Goal: Information Seeking & Learning: Learn about a topic

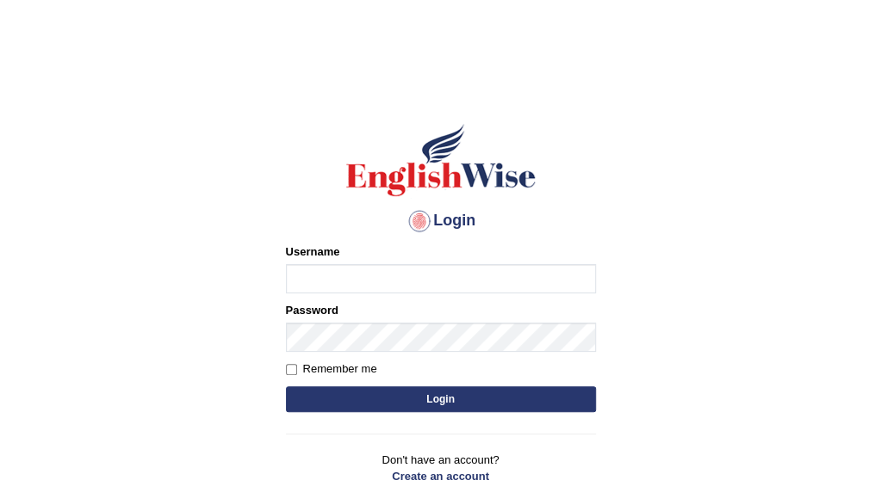
type input "PujaC"
click at [503, 400] on button "Login" at bounding box center [441, 399] width 310 height 26
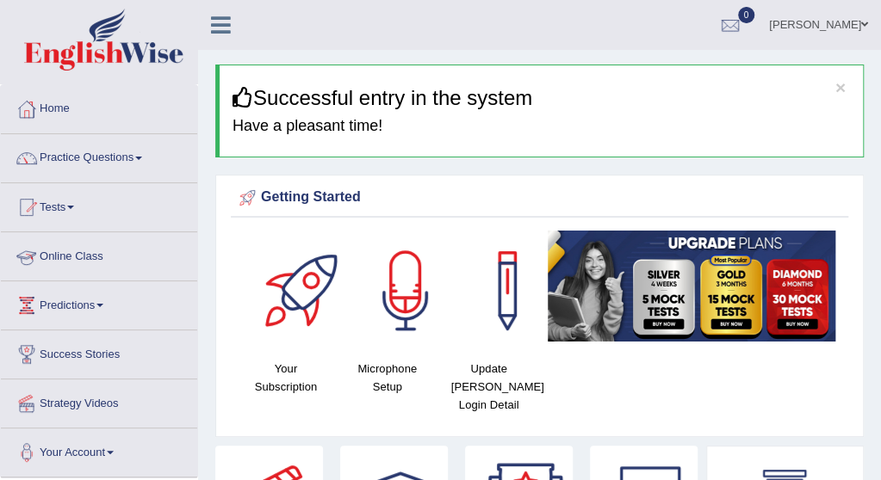
click at [82, 258] on link "Online Class" at bounding box center [99, 253] width 196 height 43
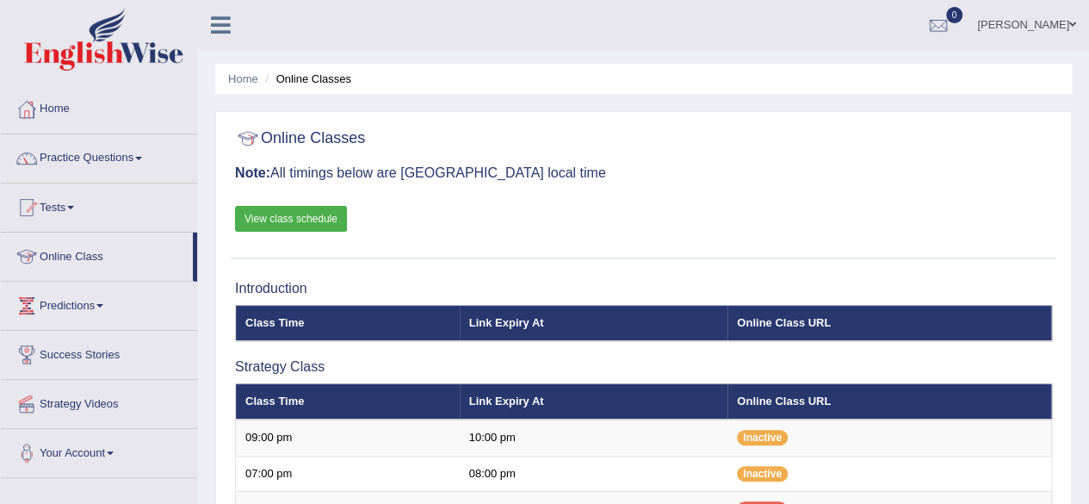
click at [267, 220] on link "View class schedule" at bounding box center [291, 219] width 112 height 26
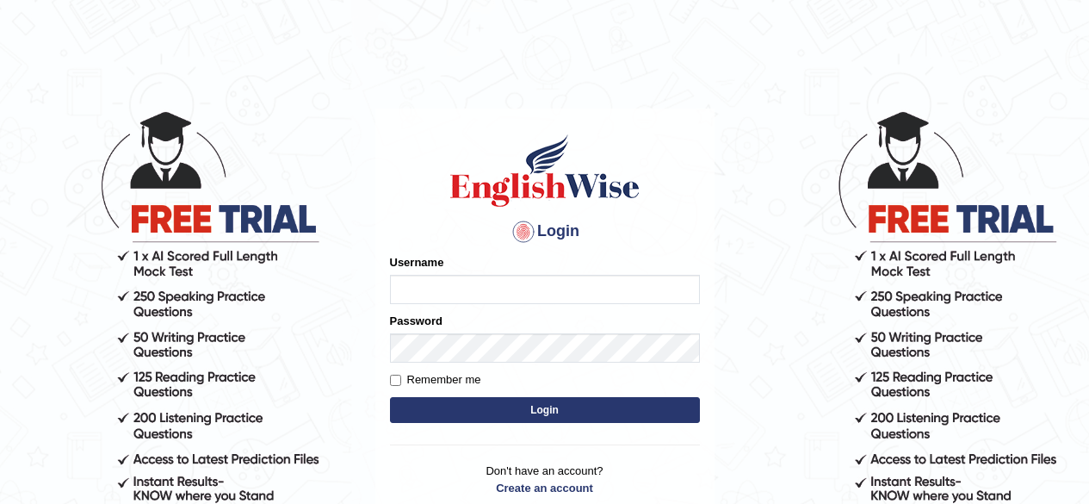
type input "PujaC"
click at [532, 414] on button "Login" at bounding box center [545, 410] width 310 height 26
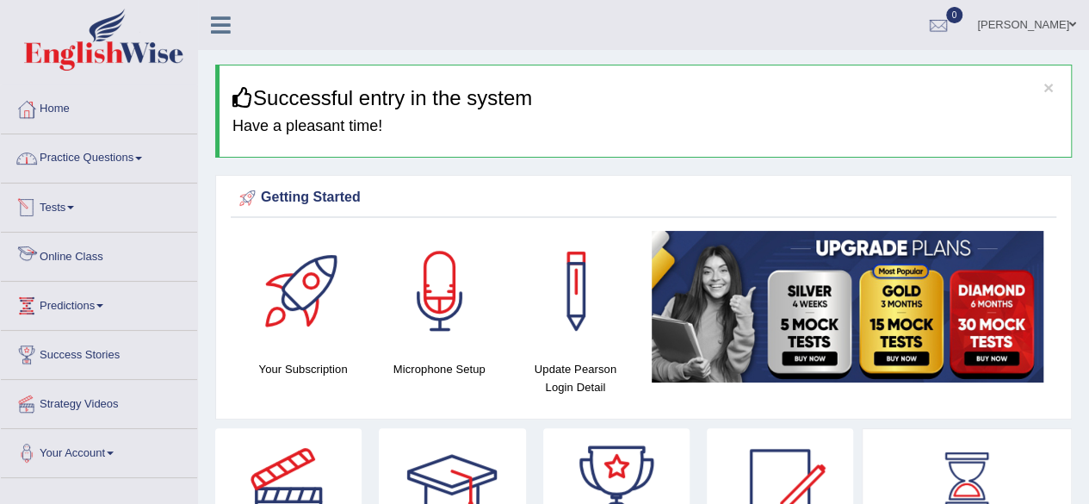
click at [79, 259] on link "Online Class" at bounding box center [99, 253] width 196 height 43
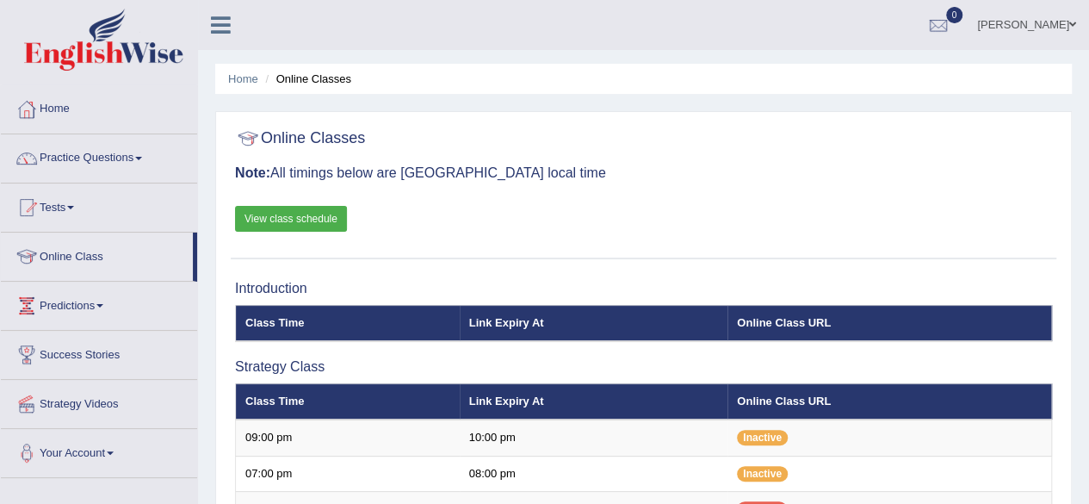
click at [256, 221] on link "View class schedule" at bounding box center [291, 219] width 112 height 26
click at [74, 261] on link "Online Class" at bounding box center [97, 253] width 192 height 43
click at [765, 473] on link "Click Here" at bounding box center [770, 479] width 66 height 26
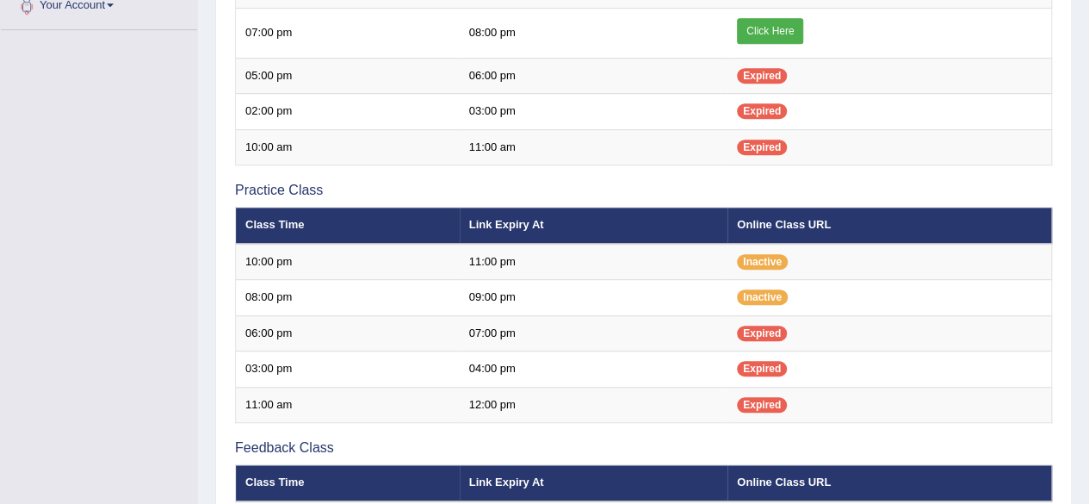
scroll to position [415, 0]
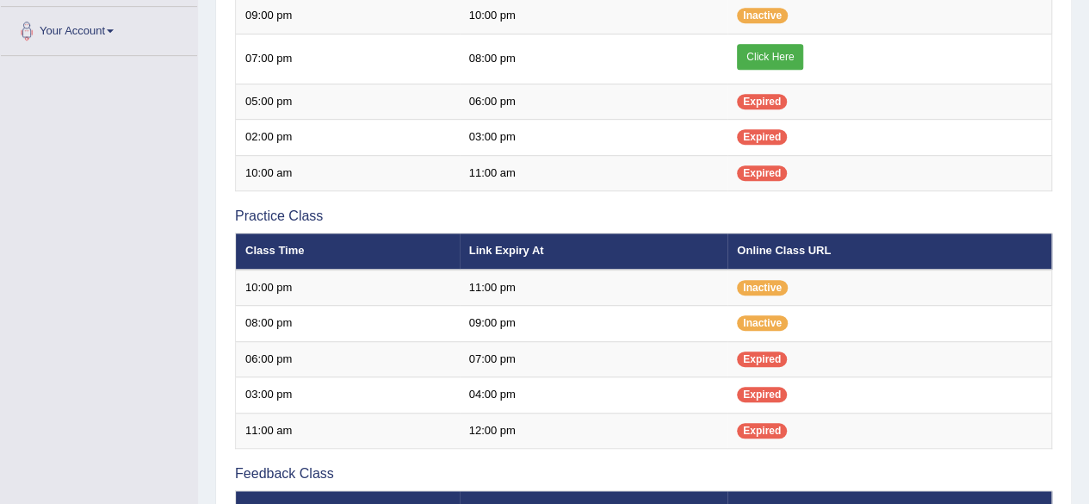
scroll to position [413, 0]
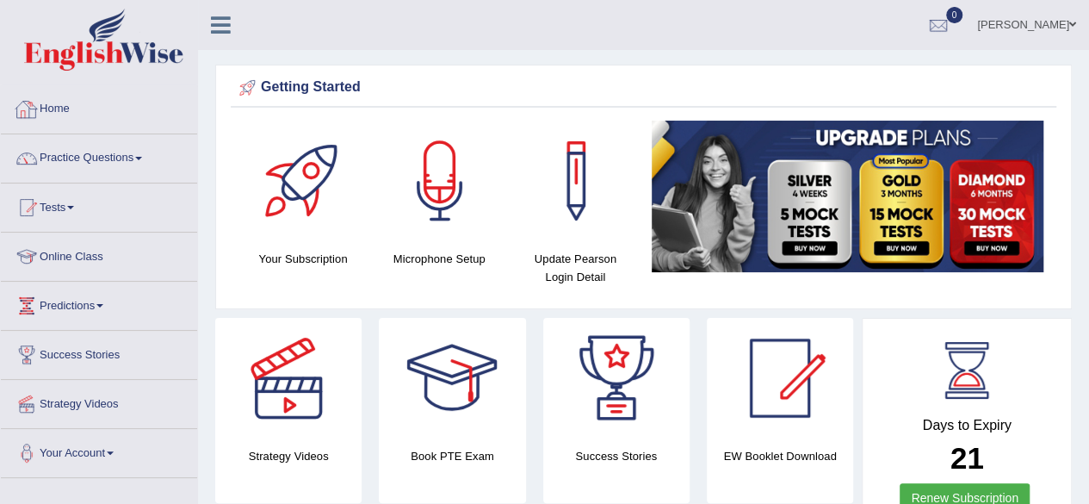
click at [71, 94] on link "Home" at bounding box center [99, 106] width 196 height 43
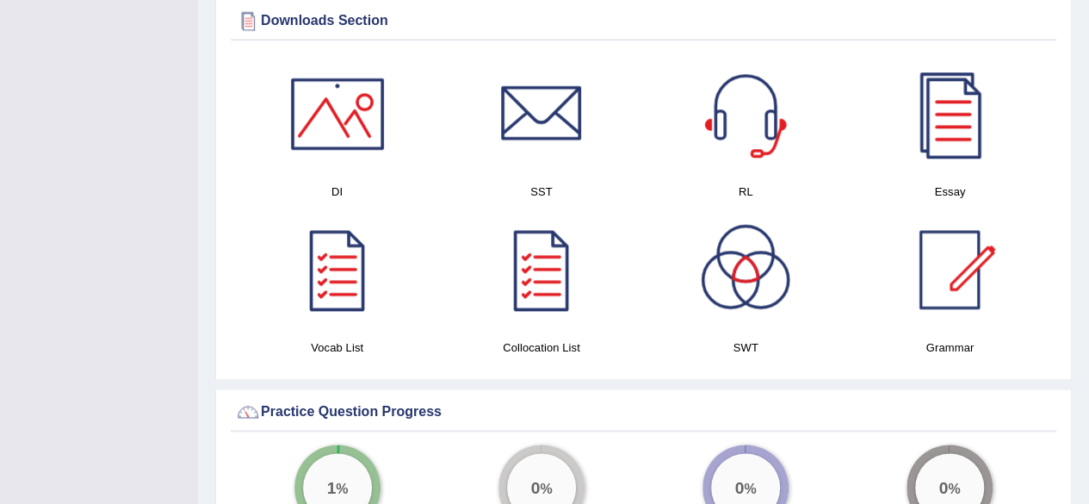
scroll to position [866, 0]
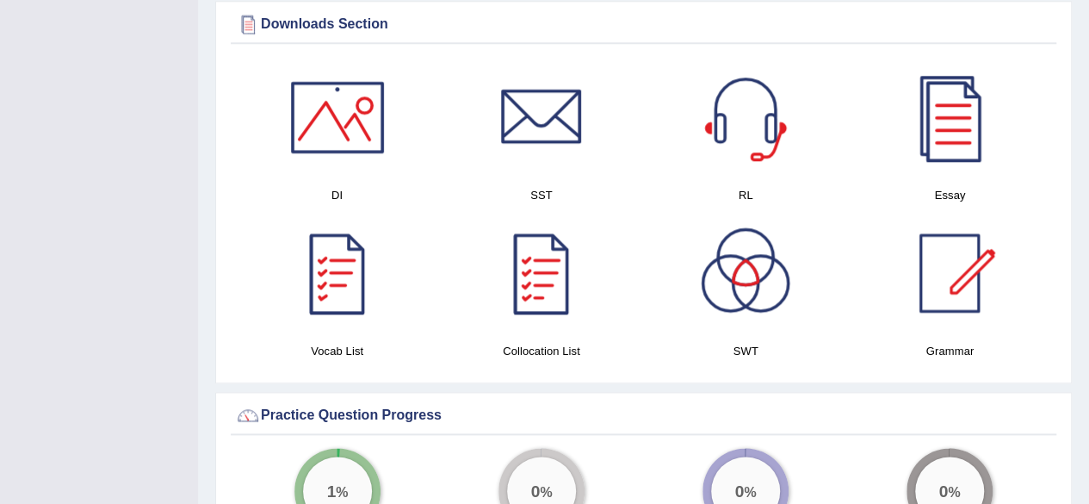
click at [324, 304] on div at bounding box center [337, 273] width 121 height 121
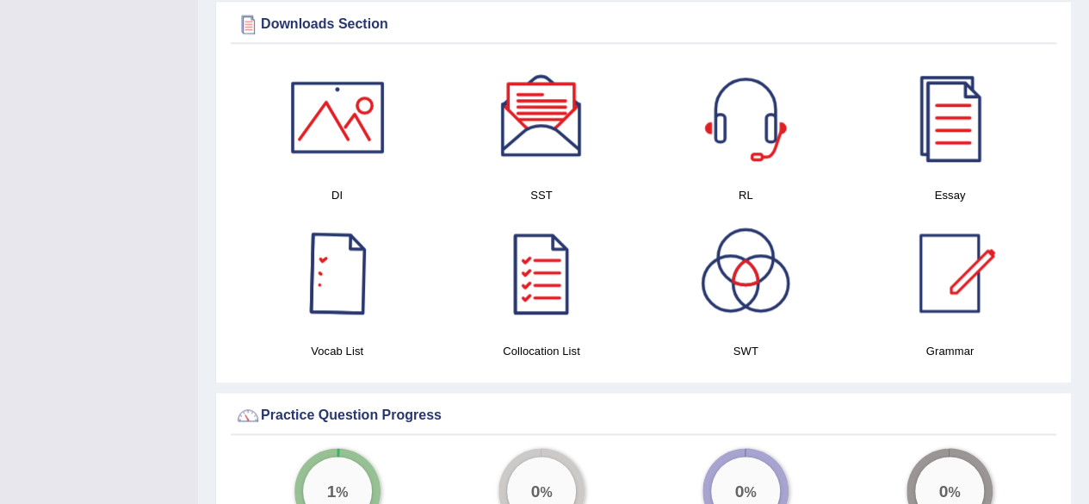
click at [562, 280] on div at bounding box center [541, 273] width 121 height 121
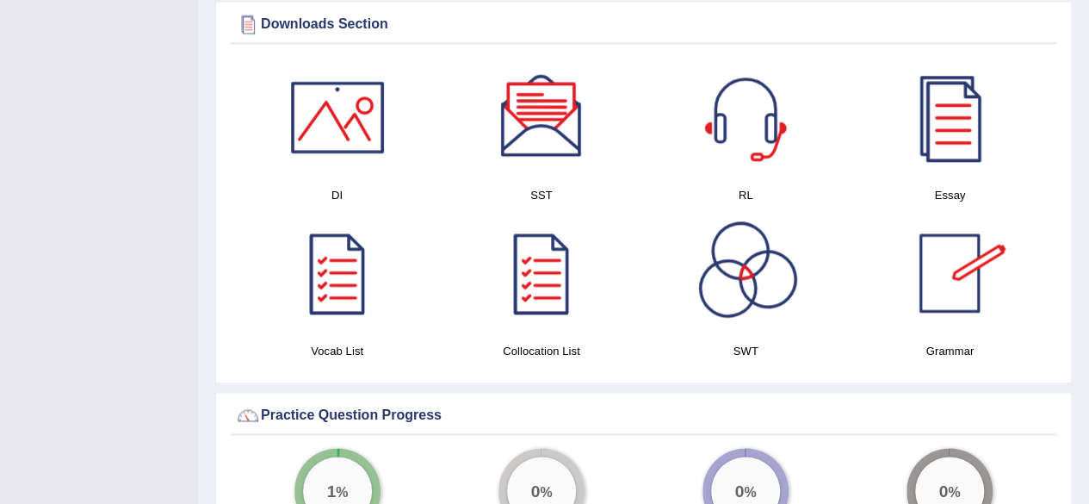
click at [957, 270] on div at bounding box center [949, 273] width 121 height 121
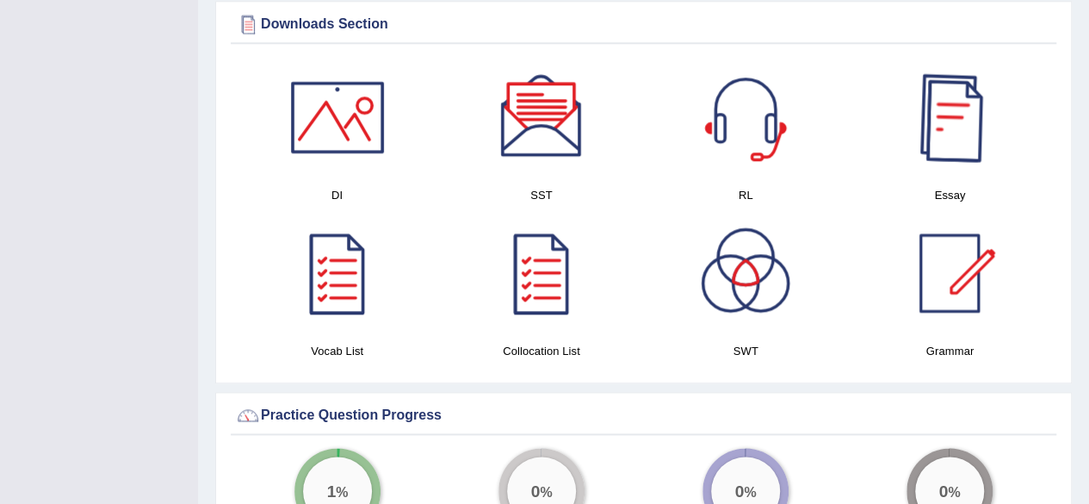
scroll to position [425, 0]
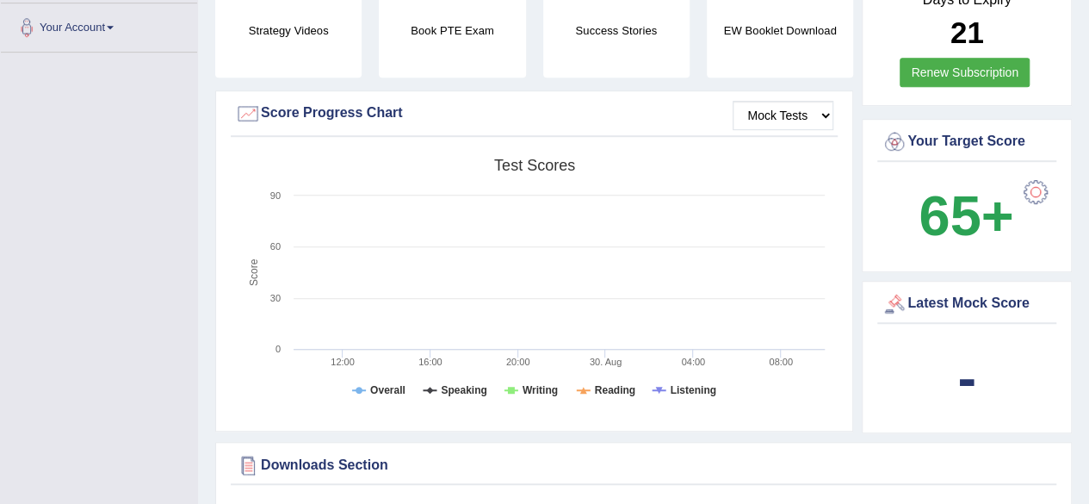
click at [689, 34] on h4 "EW Booklet Download" at bounding box center [616, 31] width 146 height 18
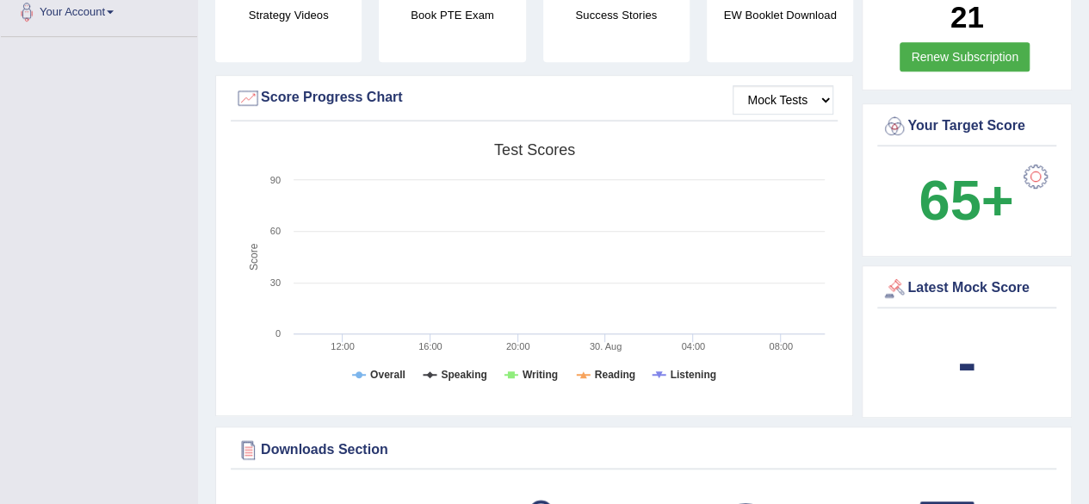
scroll to position [0, 0]
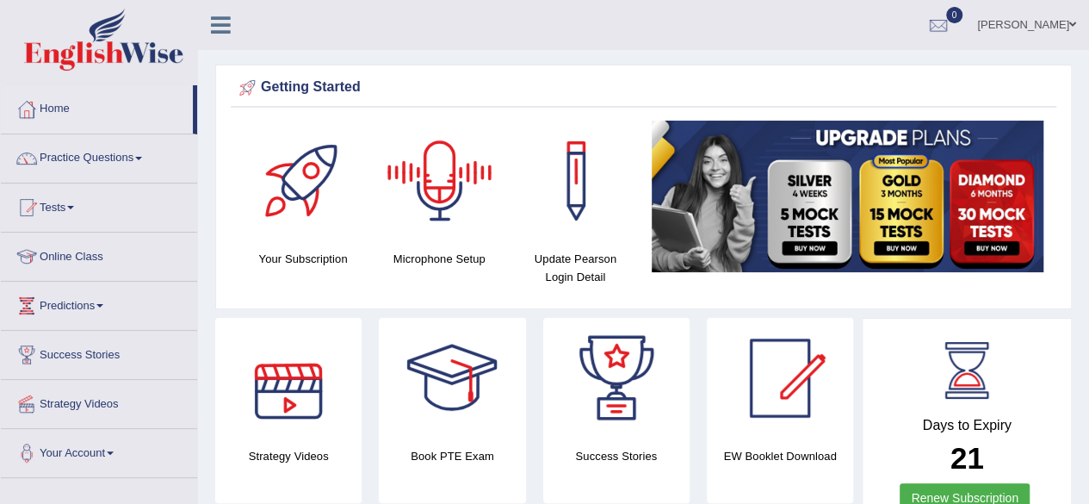
click at [301, 403] on div at bounding box center [288, 378] width 121 height 121
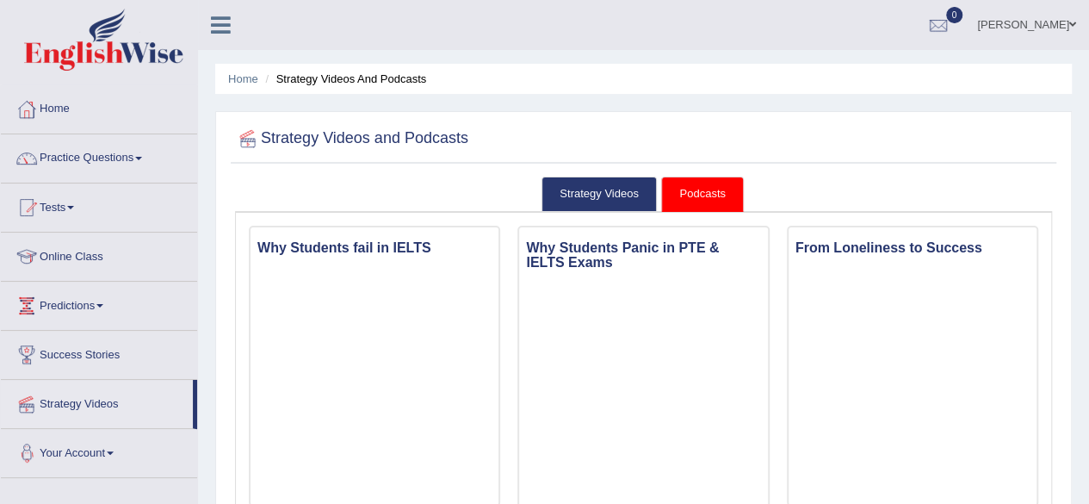
click at [195, 448] on link "Your Account" at bounding box center [99, 450] width 196 height 43
click at [188, 485] on link "Notifications" at bounding box center [112, 492] width 161 height 31
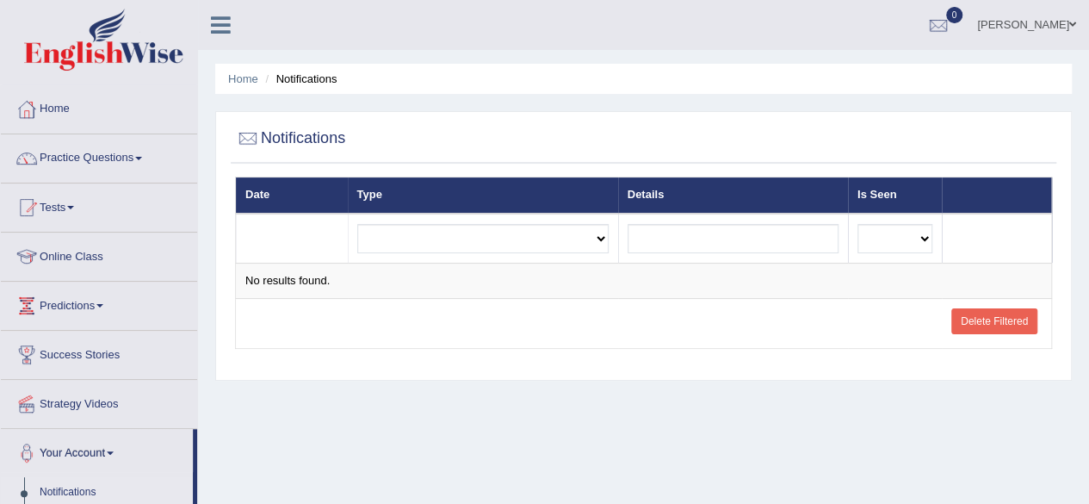
click at [200, 382] on div "Home Notifications Notifications Date Type Details Is Seen Exam evaluated Quest…" at bounding box center [643, 430] width 891 height 861
click at [193, 381] on link "Strategy Videos" at bounding box center [99, 401] width 196 height 43
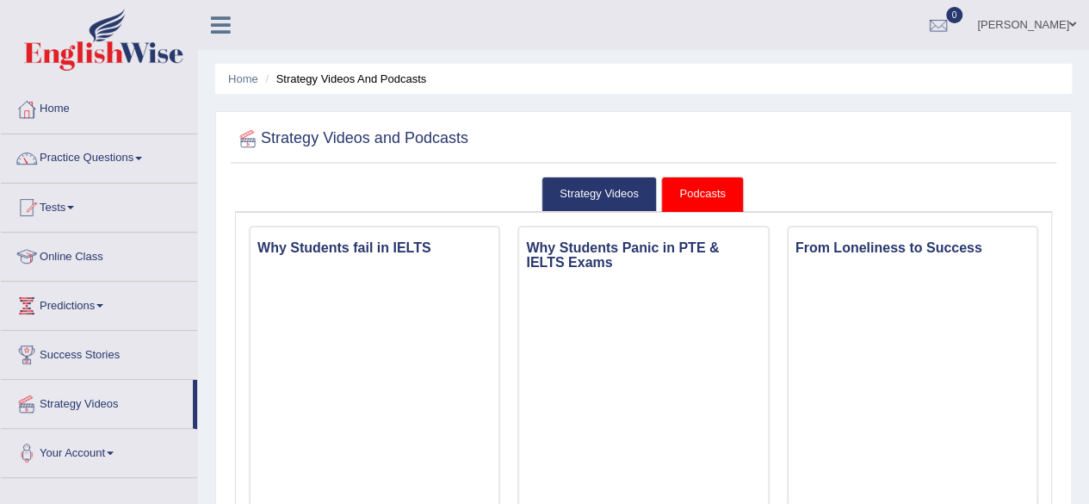
click at [195, 278] on li "Online Class" at bounding box center [99, 256] width 196 height 49
click at [63, 116] on link "Home" at bounding box center [99, 106] width 196 height 43
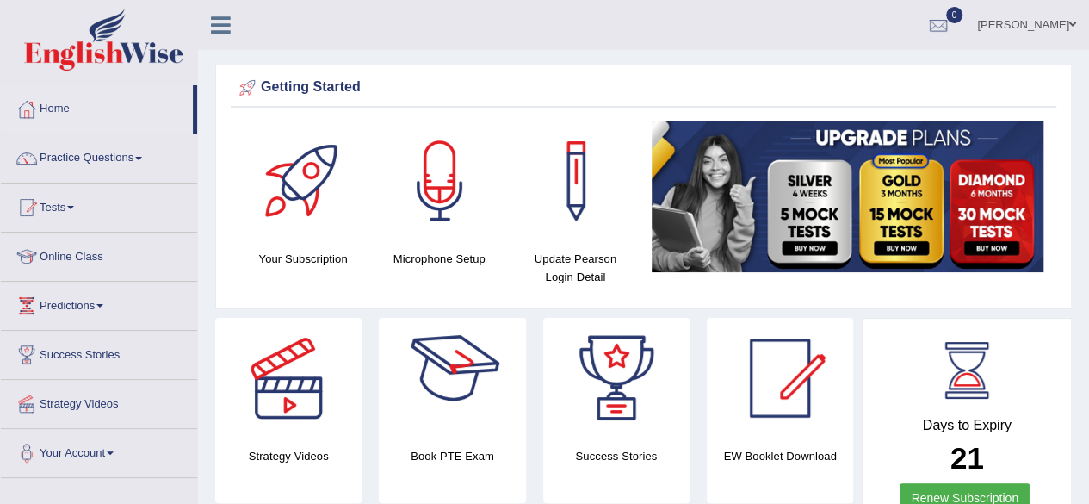
click at [459, 386] on div at bounding box center [452, 378] width 121 height 121
click at [689, 447] on h4 "EW Booklet Download" at bounding box center [616, 456] width 146 height 18
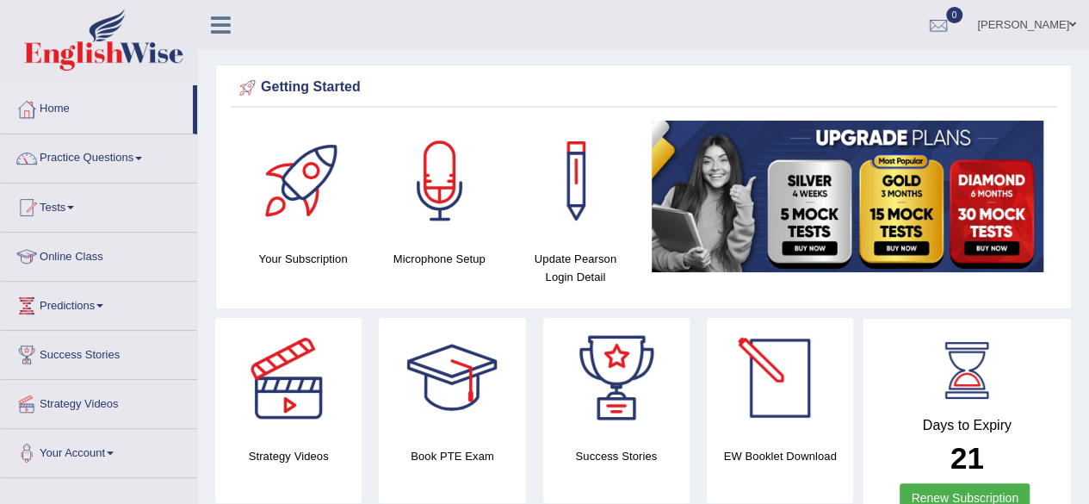
click at [765, 385] on div at bounding box center [780, 378] width 121 height 121
click at [118, 256] on link "Online Class" at bounding box center [99, 253] width 196 height 43
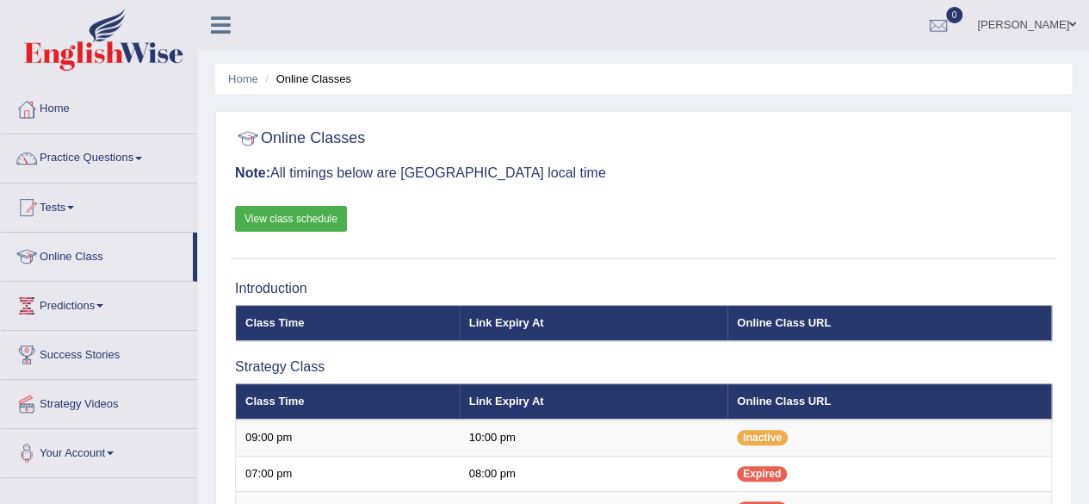
scroll to position [441, 0]
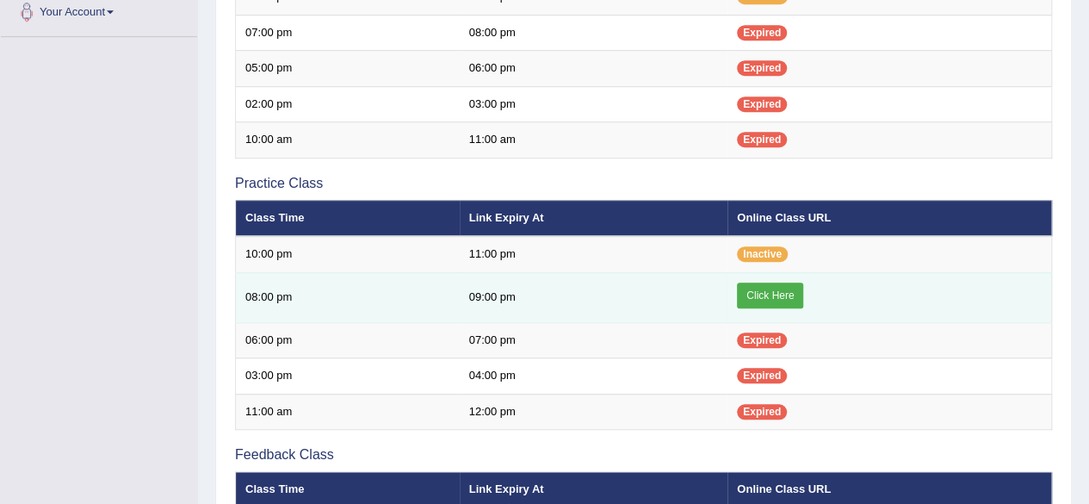
click at [756, 286] on link "Click Here" at bounding box center [770, 295] width 66 height 26
